Goal: Task Accomplishment & Management: Manage account settings

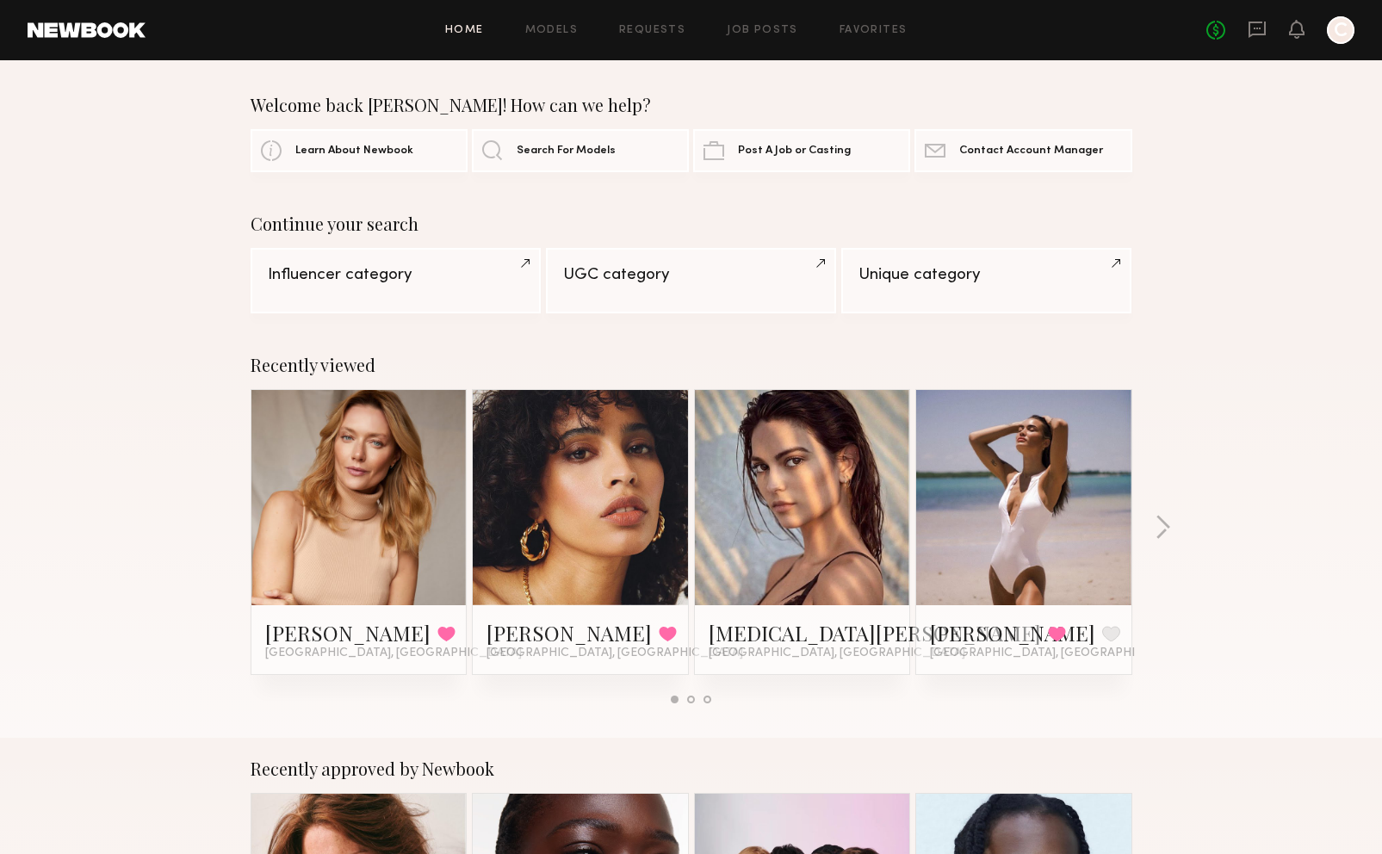
click at [1253, 28] on icon at bounding box center [1256, 29] width 19 height 19
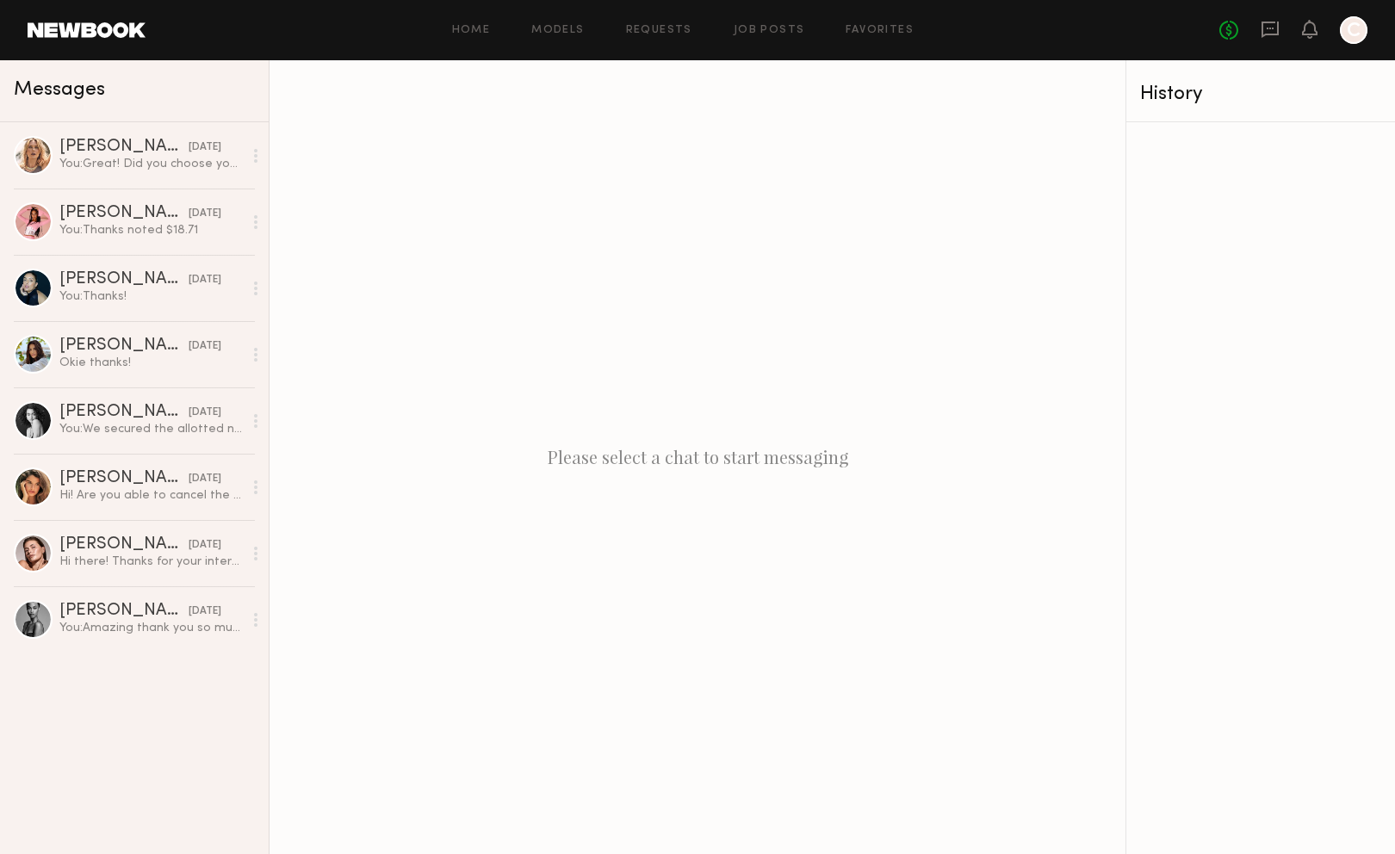
click at [166, 302] on div "You: Thanks!" at bounding box center [150, 296] width 183 height 16
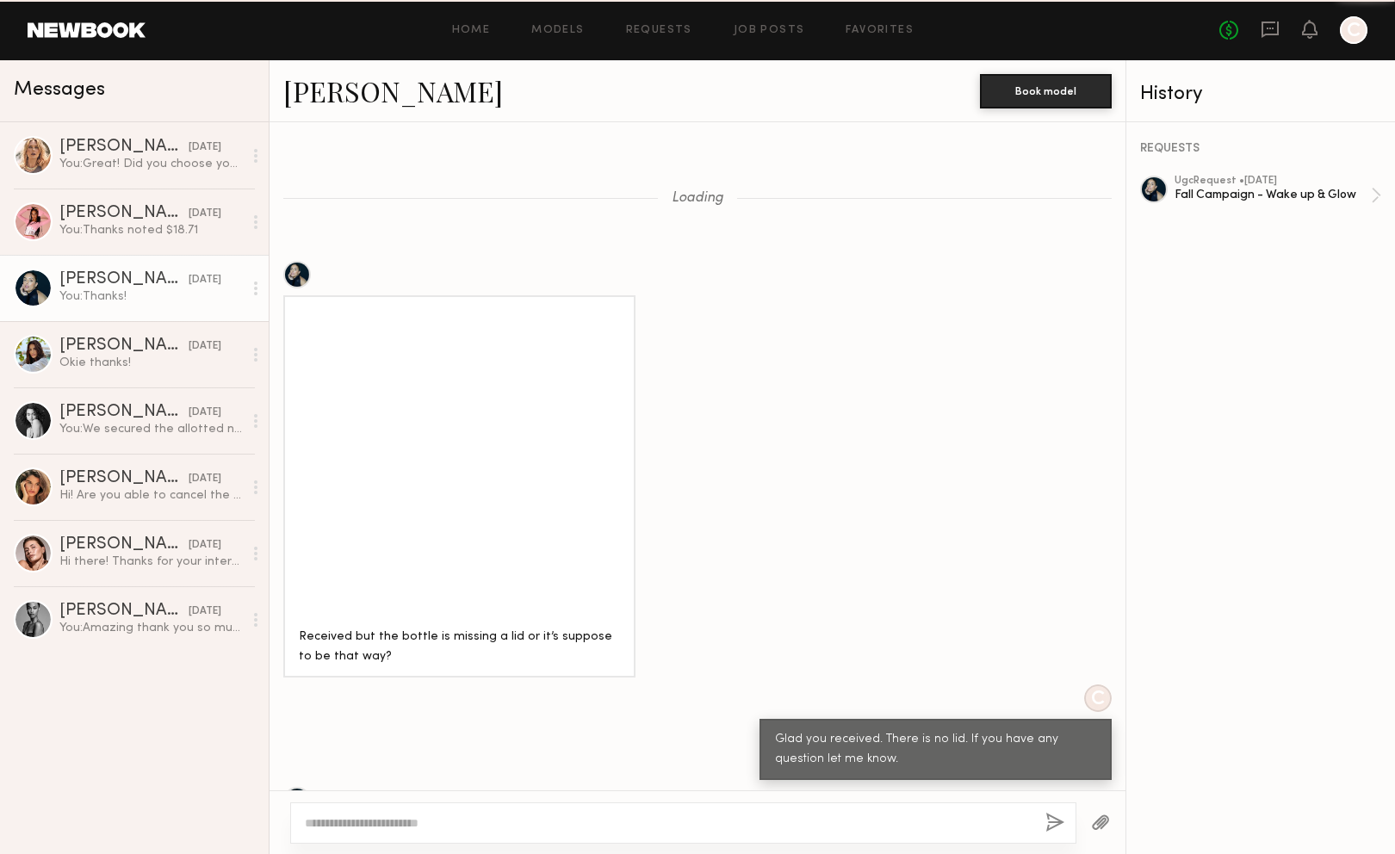
scroll to position [1142, 0]
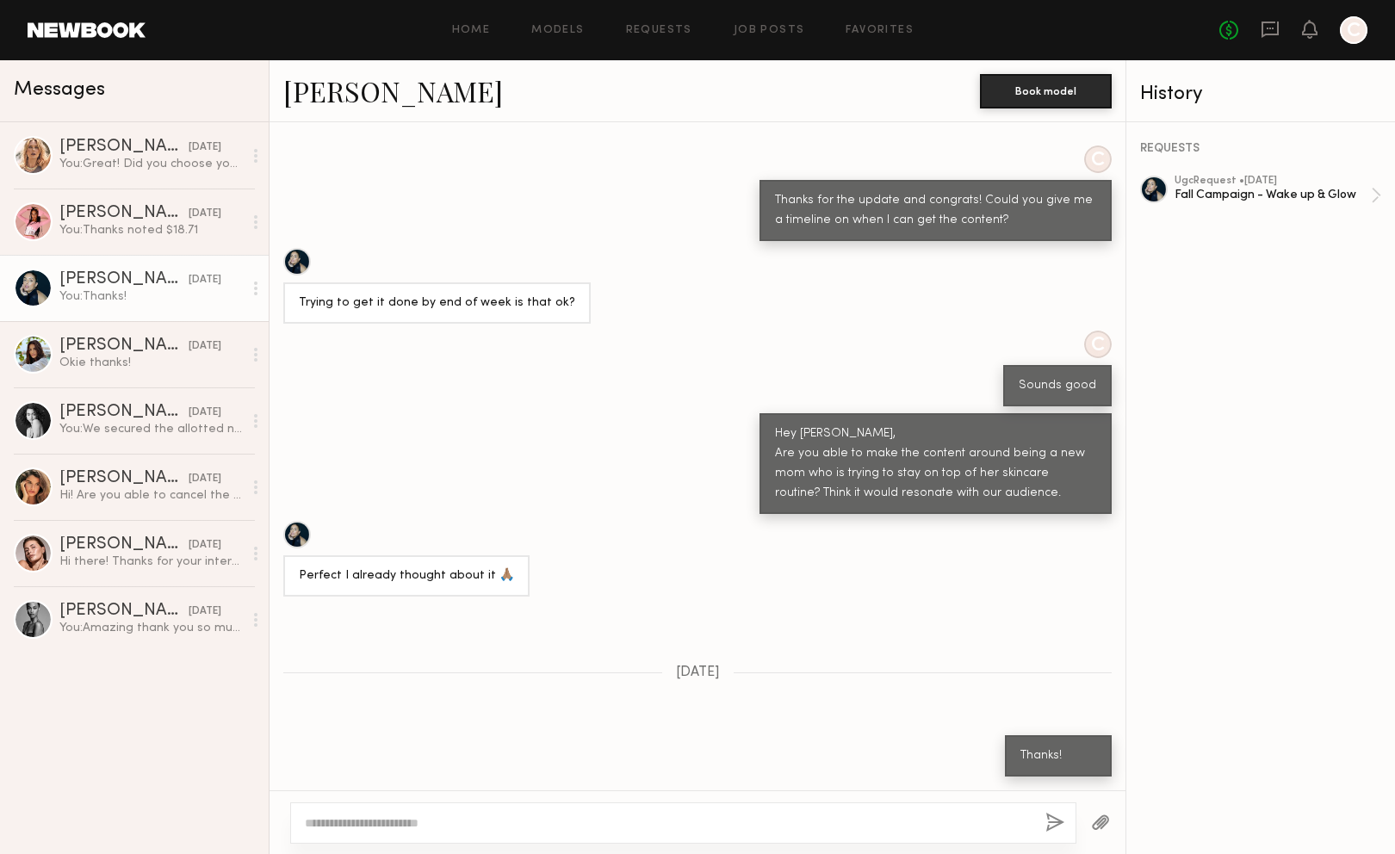
click at [1148, 193] on div at bounding box center [1154, 190] width 28 height 28
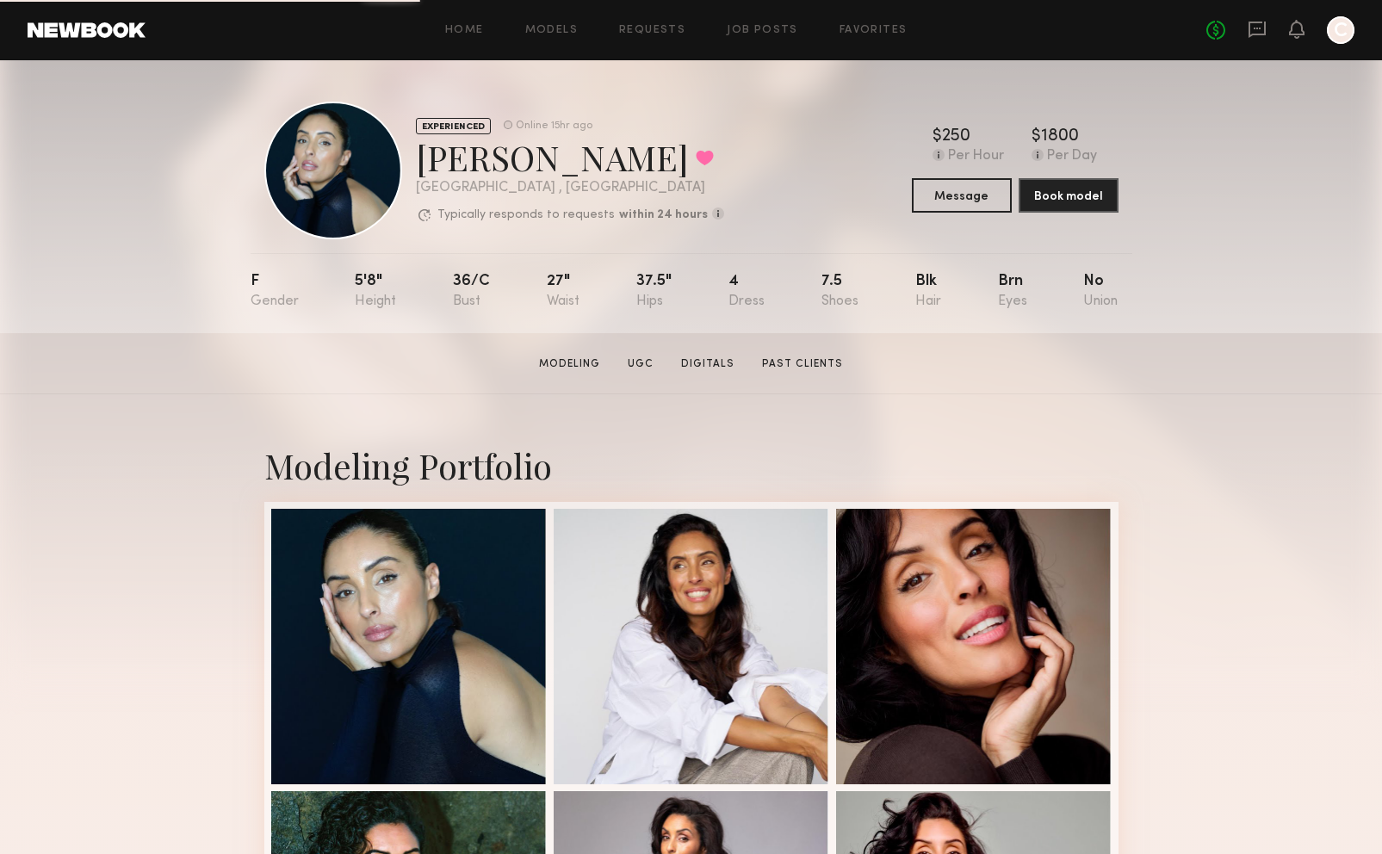
click at [315, 176] on div at bounding box center [333, 171] width 138 height 138
click at [665, 35] on link "Requests" at bounding box center [652, 30] width 66 height 11
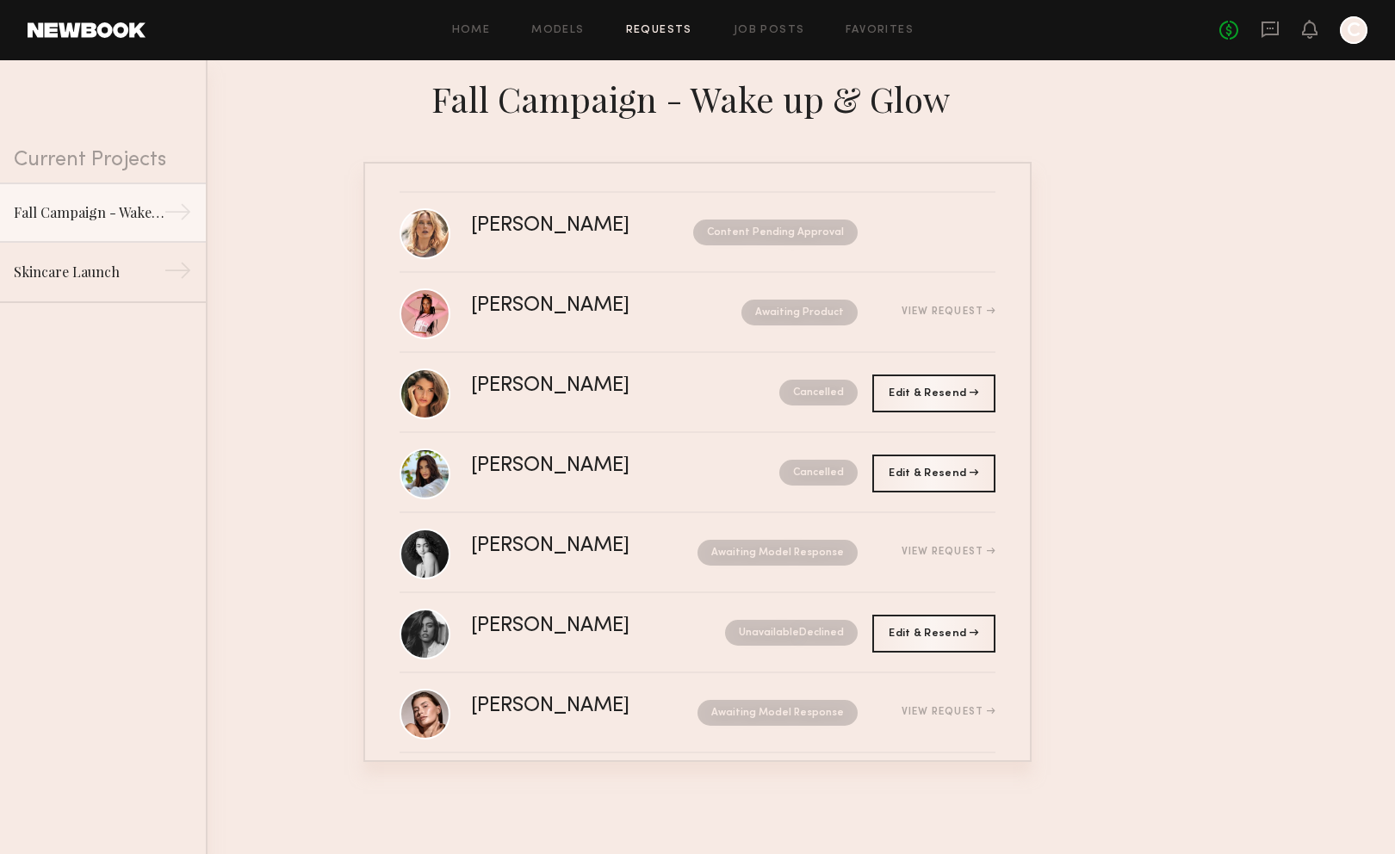
click at [767, 227] on nb-request-status "Content Pending Approval" at bounding box center [775, 233] width 164 height 26
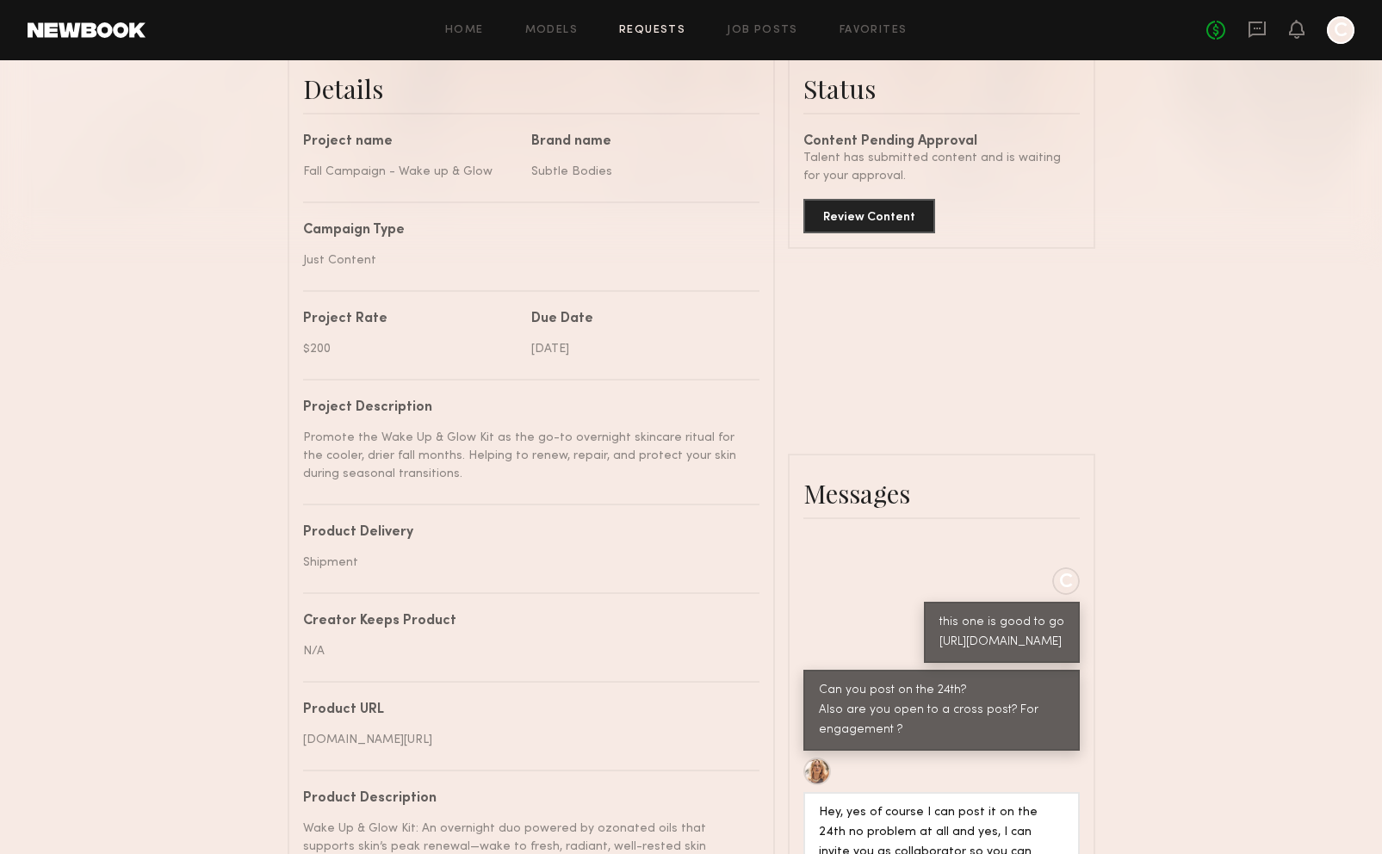
scroll to position [517, 0]
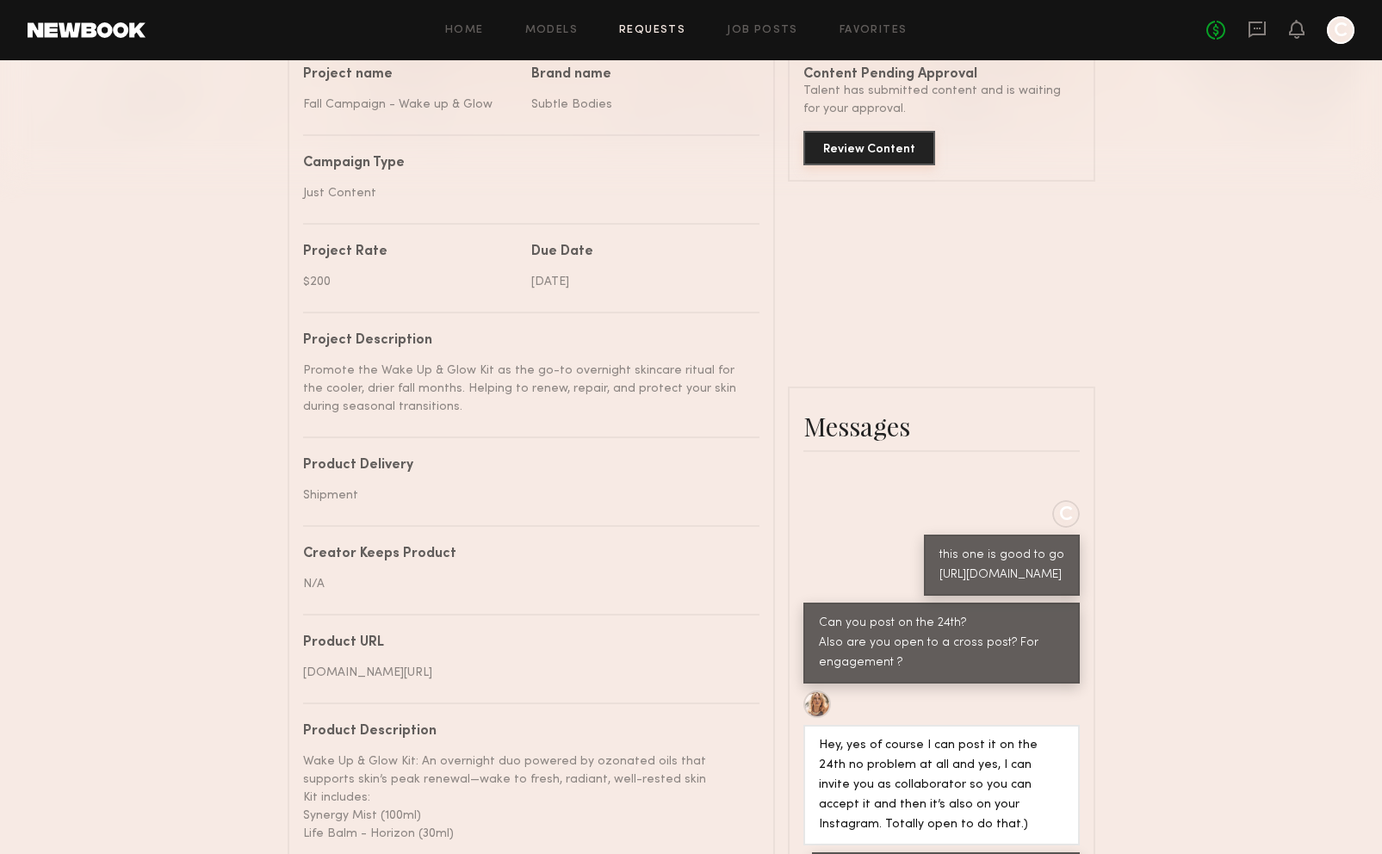
click at [872, 163] on button "Review Content" at bounding box center [869, 148] width 132 height 34
